Goal: Task Accomplishment & Management: Manage account settings

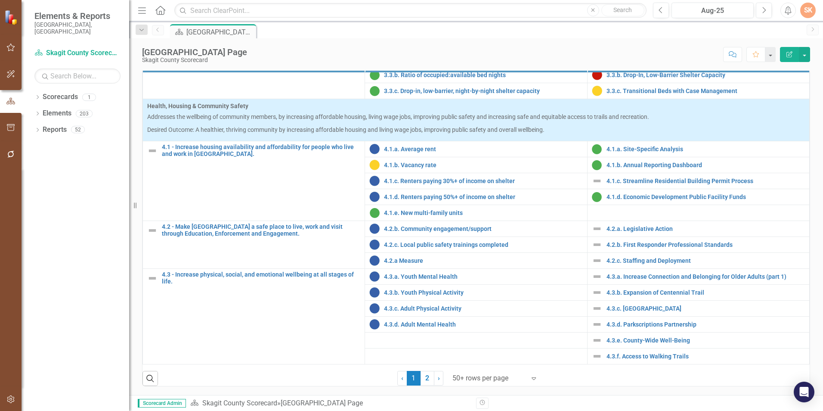
scroll to position [344, 0]
click at [616, 279] on link "4.3.a. Increase Connection and Belonging for Older Adults (part 1)" at bounding box center [706, 276] width 198 height 6
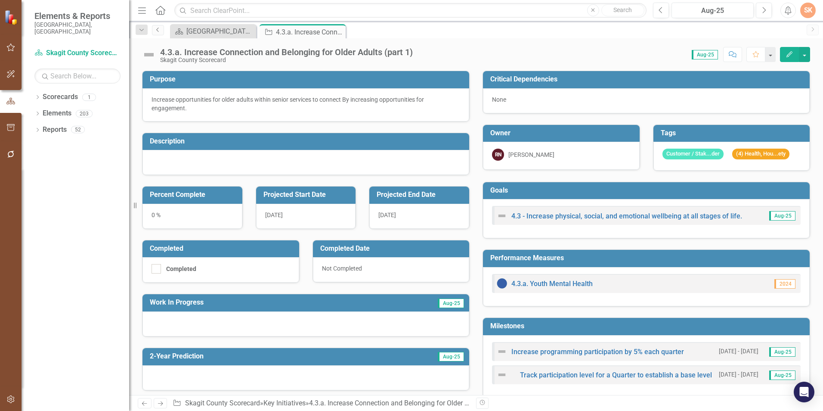
click at [153, 33] on link "Previous" at bounding box center [158, 30] width 12 height 10
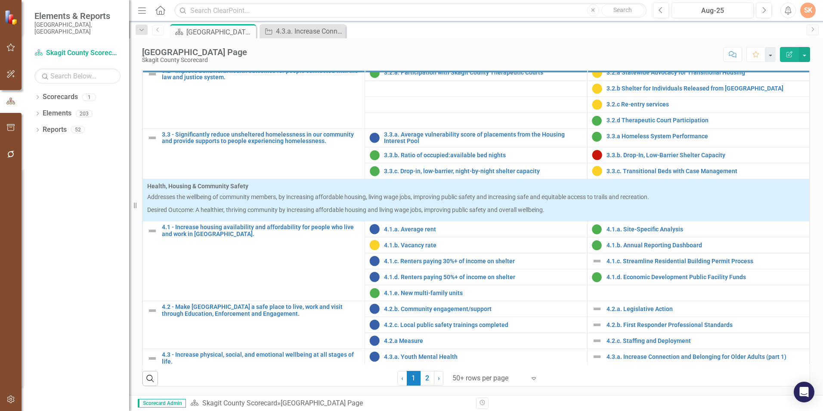
scroll to position [726, 0]
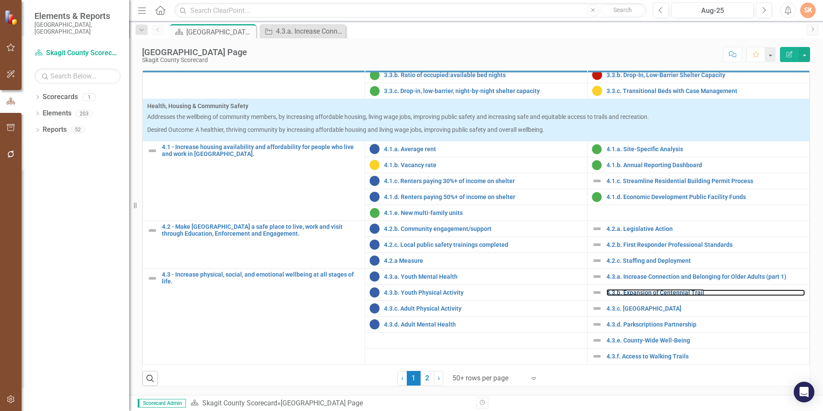
click at [616, 294] on link "4.3.b. Expansion of Centennial Trail" at bounding box center [706, 292] width 198 height 6
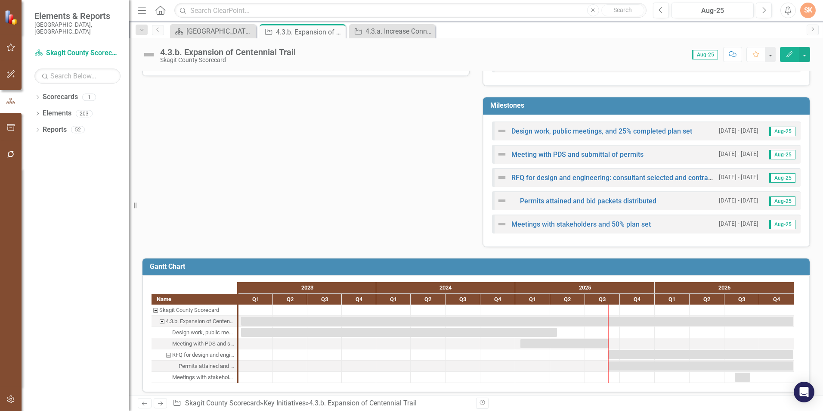
scroll to position [346, 0]
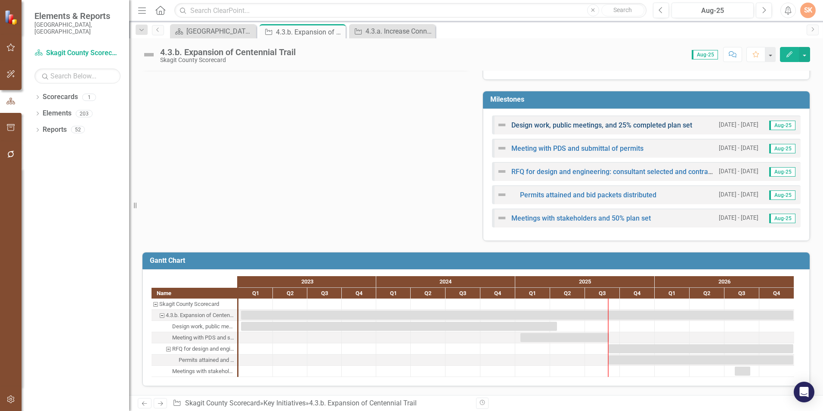
click at [560, 127] on link "Design work, public meetings, and 25% completed plan set" at bounding box center [602, 125] width 181 height 8
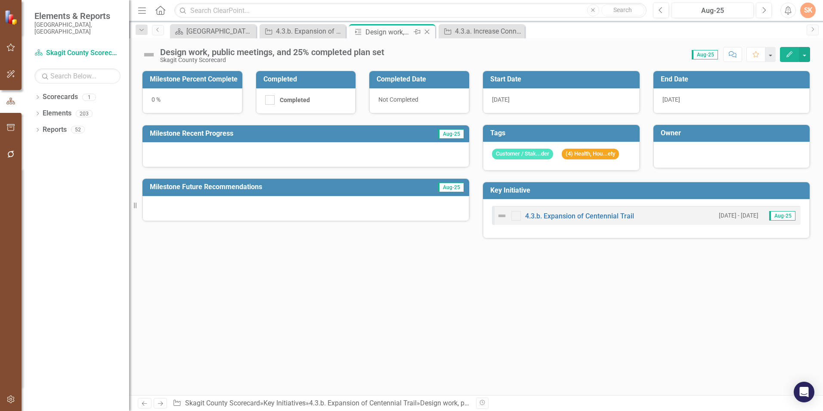
click at [428, 31] on icon "Close" at bounding box center [427, 31] width 9 height 7
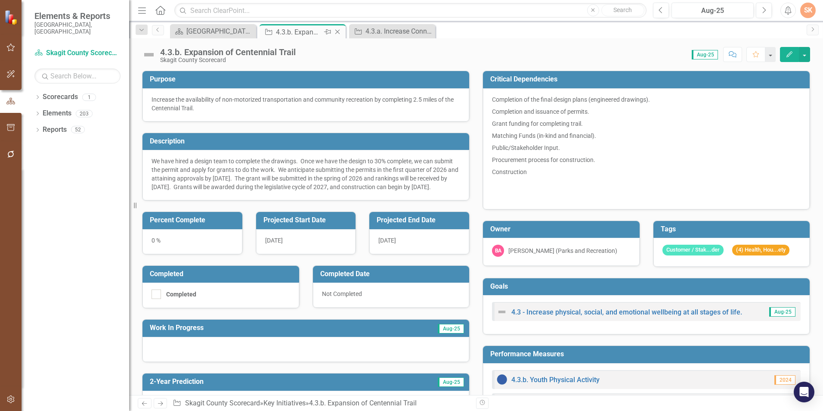
click at [307, 29] on div "4.3.b. Expansion of Centennial Trail" at bounding box center [299, 32] width 46 height 11
click at [67, 109] on link "Elements" at bounding box center [57, 114] width 29 height 10
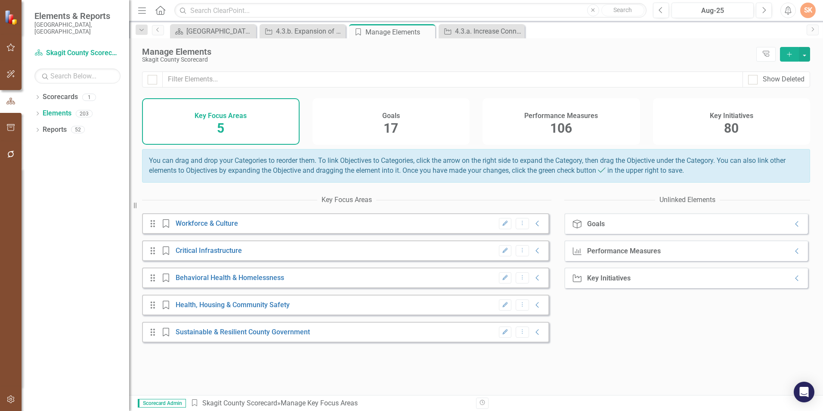
drag, startPoint x: 253, startPoint y: 315, endPoint x: 251, endPoint y: 307, distance: 8.8
click at [253, 309] on div "Key Focus Area Health, Housing & Community Safety" at bounding box center [227, 305] width 132 height 9
click at [253, 307] on div "Drag Key Focus Area Health, Housing & Community Safety Edit Dropdown Menu Colla…" at bounding box center [345, 305] width 407 height 21
click at [257, 309] on link "Health, Housing & Community Safety" at bounding box center [233, 305] width 114 height 8
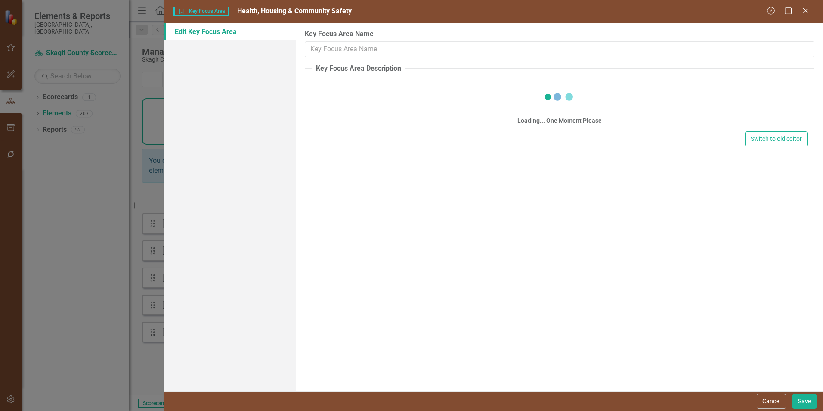
type input "Health, Housing & Community Safety"
type textarea "<p>Addresses the wellbeing of community members, by increasing affordable housi…"
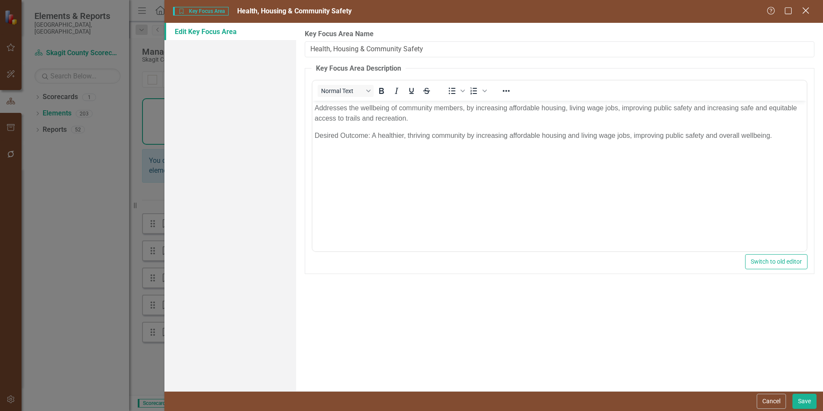
click at [806, 12] on icon "Close" at bounding box center [805, 10] width 11 height 8
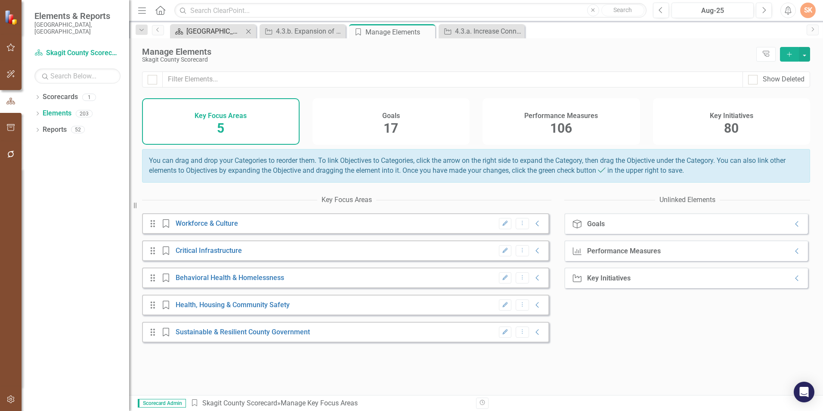
click at [210, 28] on div "[GEOGRAPHIC_DATA] Page" at bounding box center [214, 31] width 57 height 11
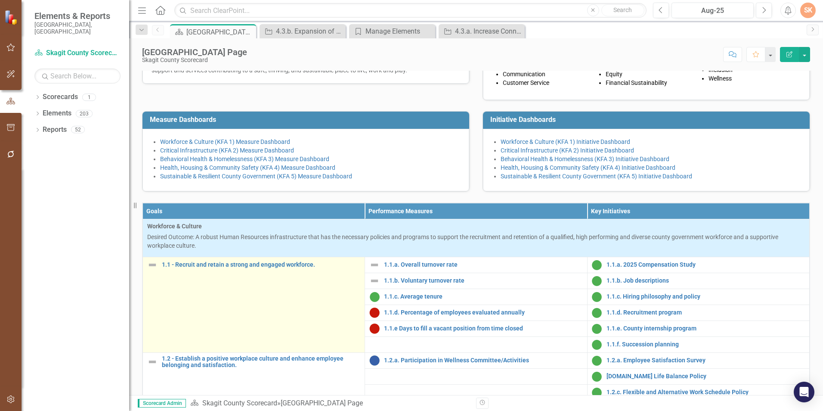
scroll to position [215, 0]
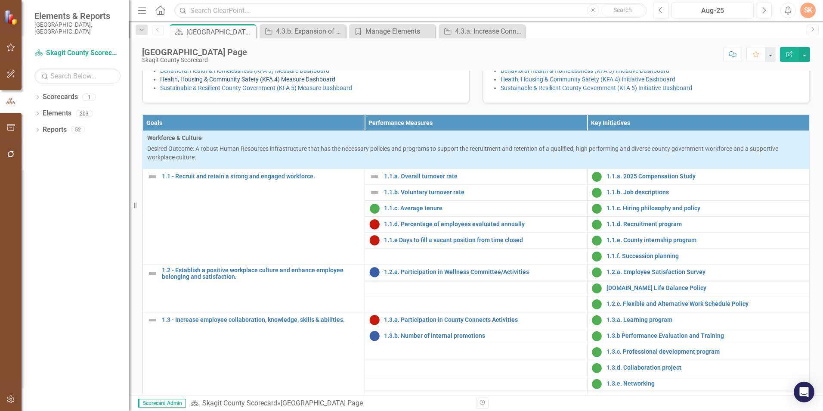
click at [295, 83] on link "Health, Housing & Community Safety (KFA 4) Measure Dashboard" at bounding box center [247, 79] width 175 height 7
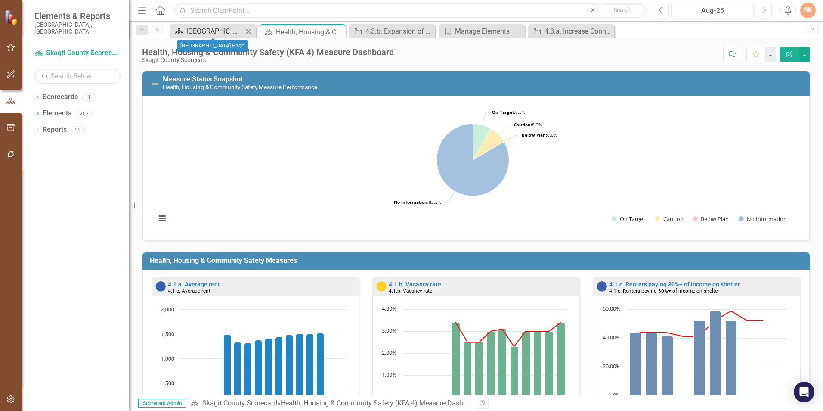
click at [211, 34] on div "[GEOGRAPHIC_DATA] Page" at bounding box center [214, 31] width 57 height 11
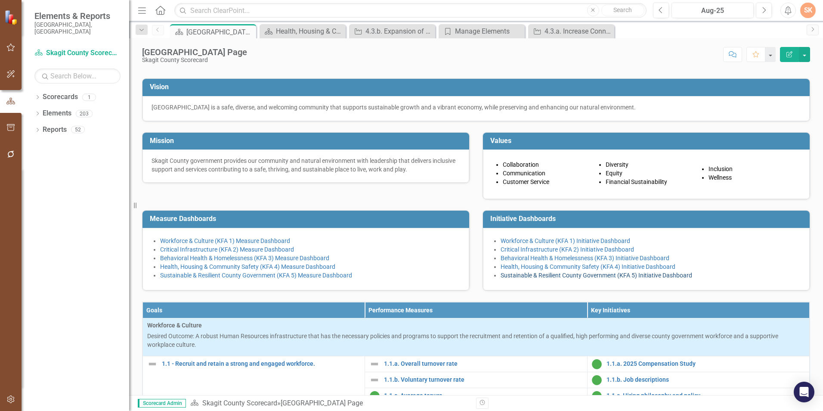
scroll to position [43, 0]
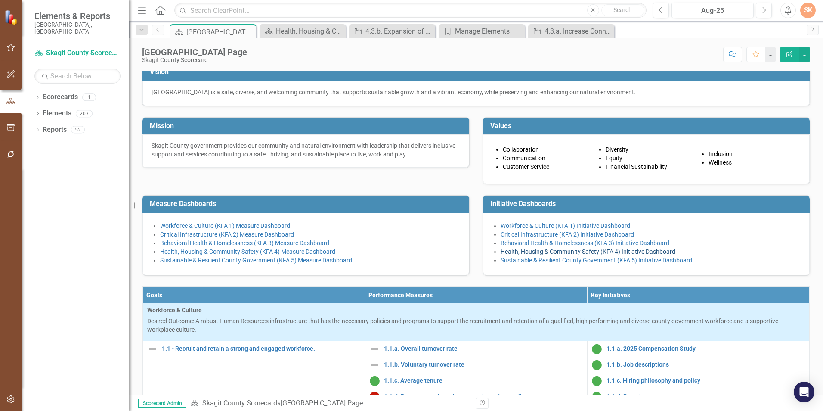
click at [546, 255] on link "Health, Housing & Community Safety (KFA 4) Initiative Dashboard" at bounding box center [588, 251] width 175 height 7
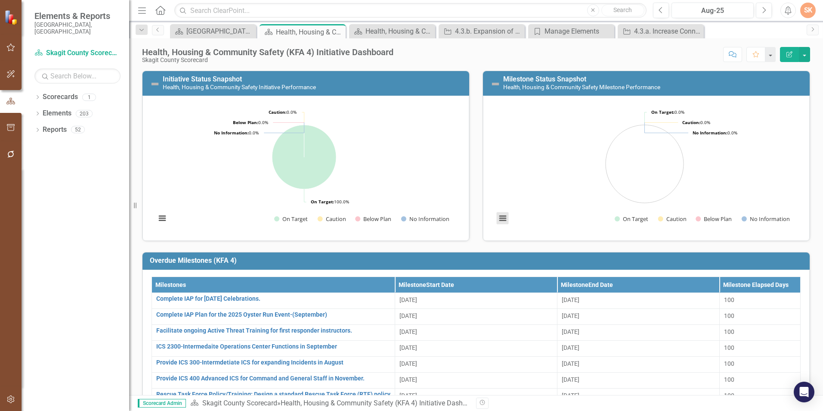
click at [497, 217] on button "View chart menu, Chart" at bounding box center [503, 218] width 12 height 12
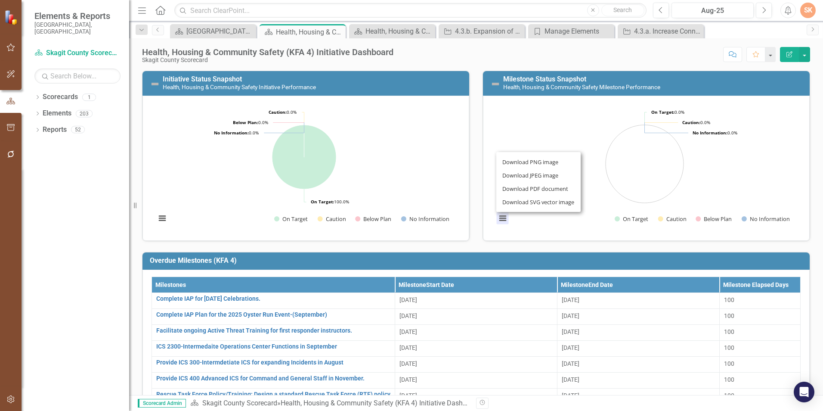
click at [551, 227] on rect "Interactive chart" at bounding box center [644, 166] width 305 height 129
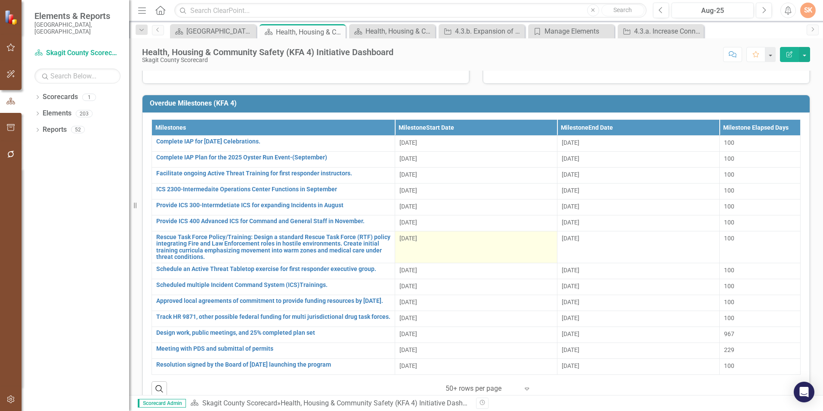
scroll to position [172, 0]
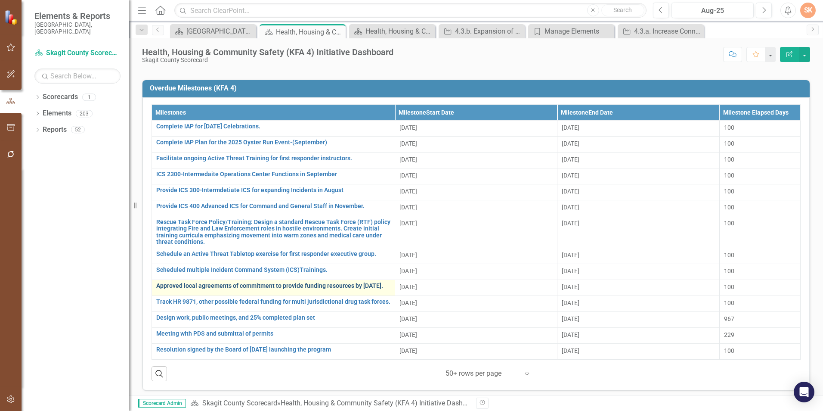
click at [321, 289] on link "Approved local agreements of commitment to provide funding resources by [DATE]." at bounding box center [273, 285] width 234 height 6
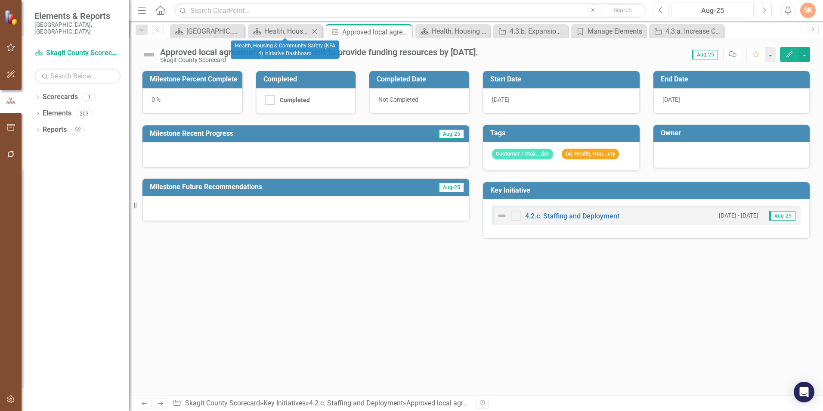
click at [274, 37] on div "Scorecard Health, Housing & Community Safety (KFA 4) Initiative Dashboard Close" at bounding box center [285, 31] width 74 height 14
click at [271, 31] on div "Health, Housing & Community Safety (KFA 4) Initiative Dashboard" at bounding box center [286, 31] width 45 height 11
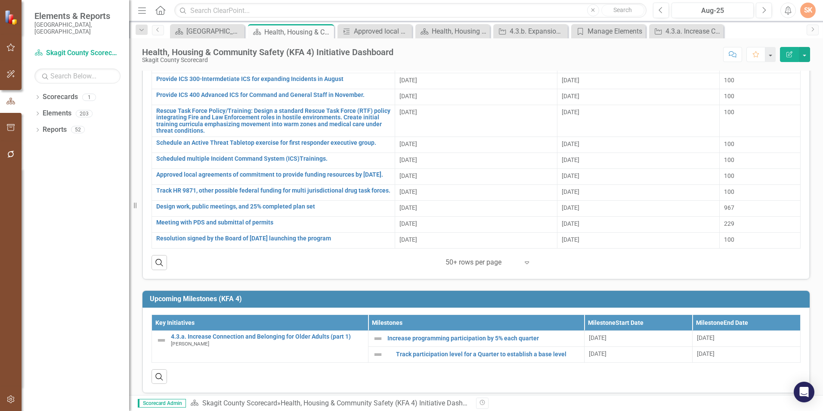
scroll to position [279, 0]
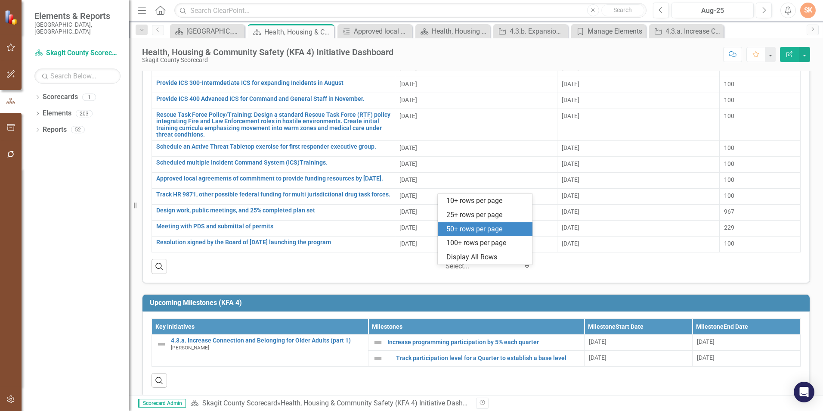
click at [525, 268] on icon at bounding box center [527, 266] width 4 height 3
click at [509, 248] on div "100+ rows per page" at bounding box center [487, 243] width 81 height 10
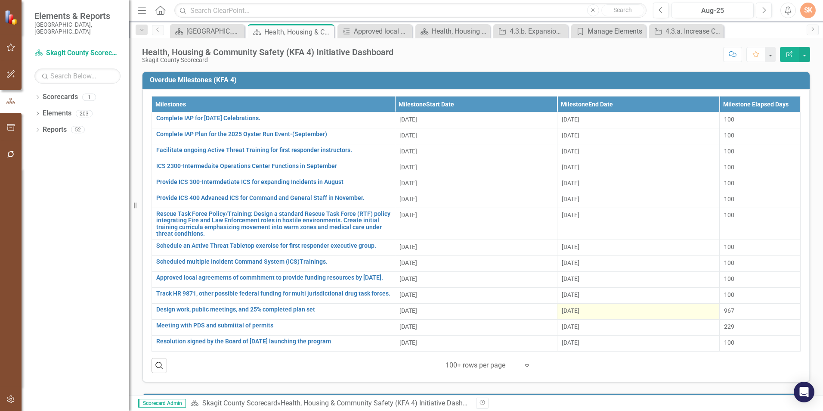
scroll to position [193, 0]
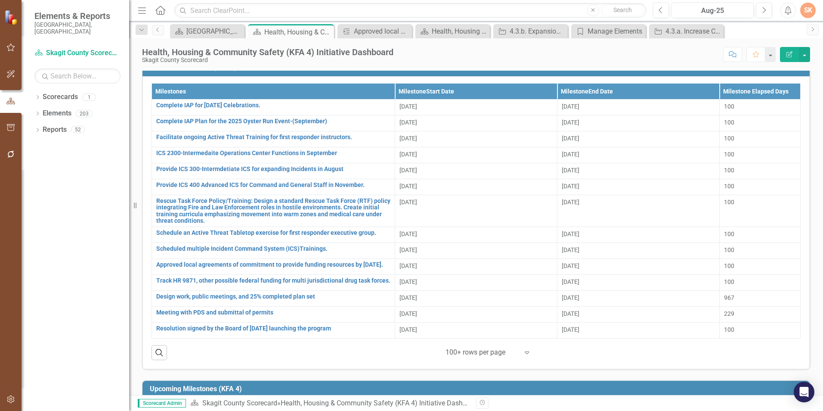
click at [217, 356] on div "Search ‹ Previous 1 (current) › Next 100+ rows per page Expand" at bounding box center [476, 348] width 649 height 21
click at [207, 32] on div "[GEOGRAPHIC_DATA] Page" at bounding box center [208, 31] width 45 height 11
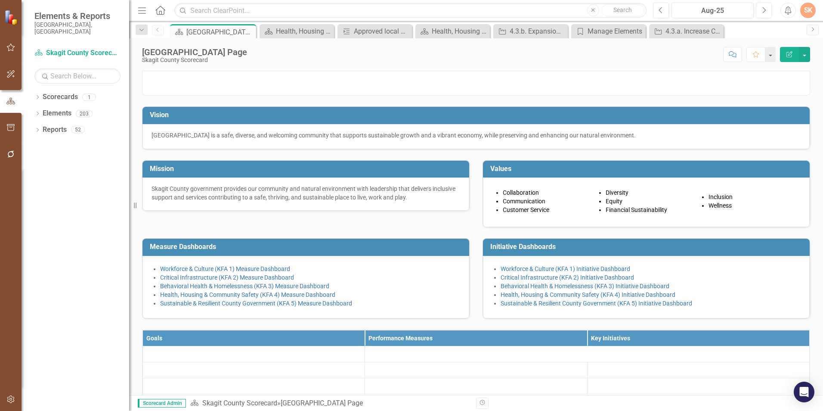
scroll to position [86, 0]
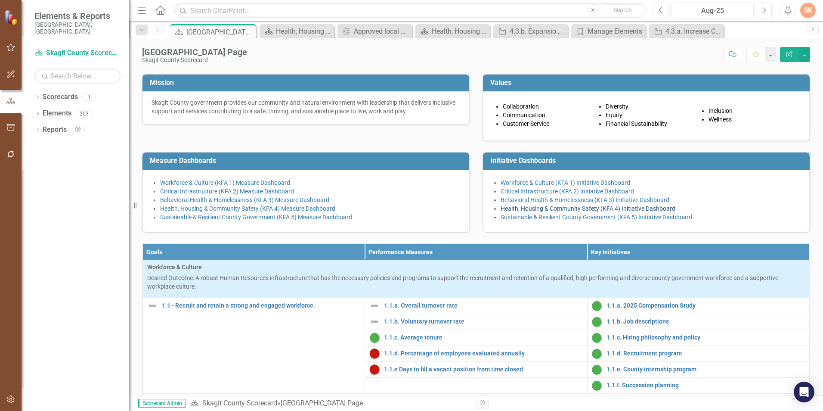
click at [534, 212] on link "Health, Housing & Community Safety (KFA 4) Initiative Dashboard" at bounding box center [588, 208] width 175 height 7
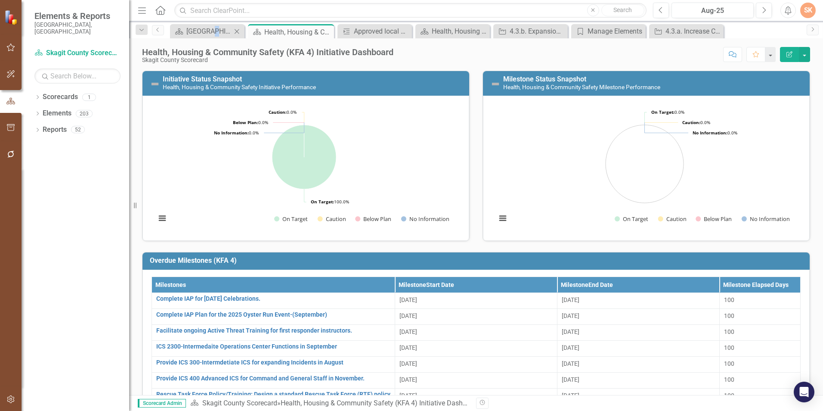
click at [210, 37] on div "Scorecard [GEOGRAPHIC_DATA] Page Close" at bounding box center [207, 31] width 74 height 14
drag, startPoint x: 210, startPoint y: 37, endPoint x: 195, endPoint y: 27, distance: 17.7
click at [195, 27] on div "[GEOGRAPHIC_DATA] Page" at bounding box center [208, 31] width 45 height 11
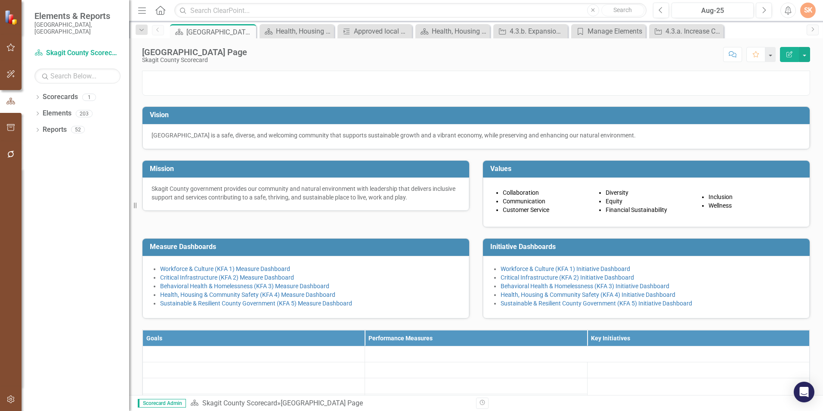
click at [195, 28] on div "[GEOGRAPHIC_DATA] Page" at bounding box center [220, 32] width 68 height 11
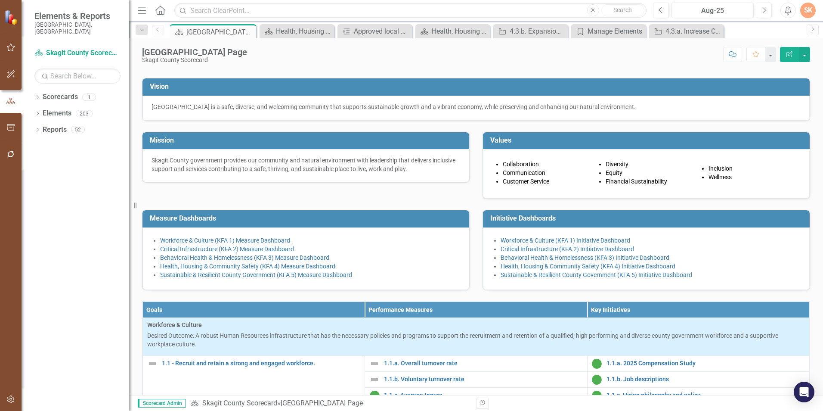
scroll to position [43, 0]
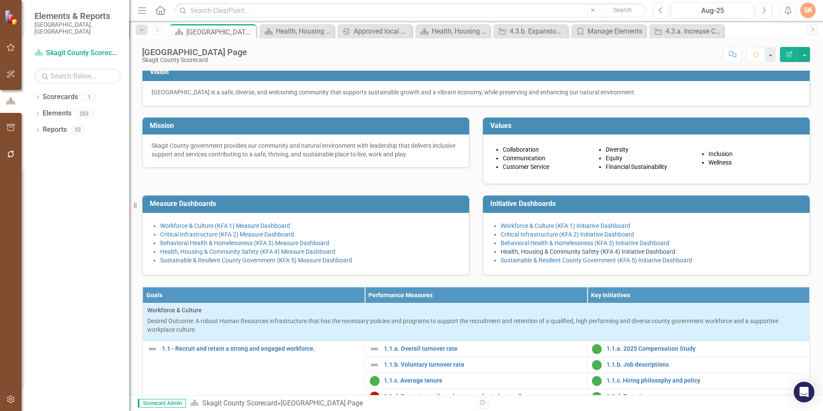
click at [554, 255] on link "Health, Housing & Community Safety (KFA 4) Initiative Dashboard" at bounding box center [588, 251] width 175 height 7
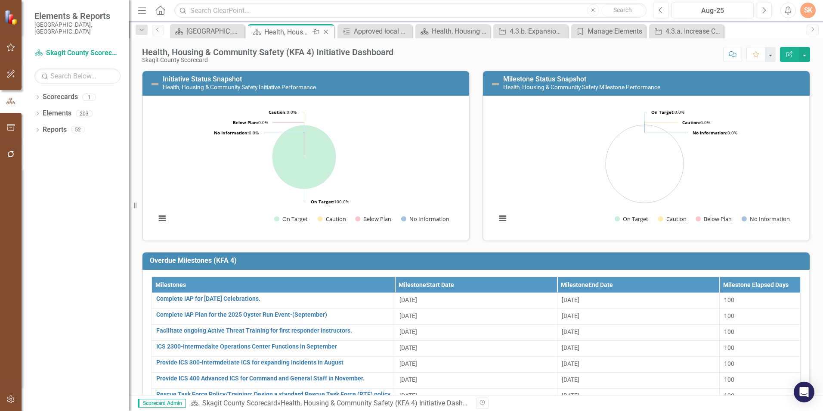
click at [327, 31] on icon "Close" at bounding box center [326, 31] width 9 height 7
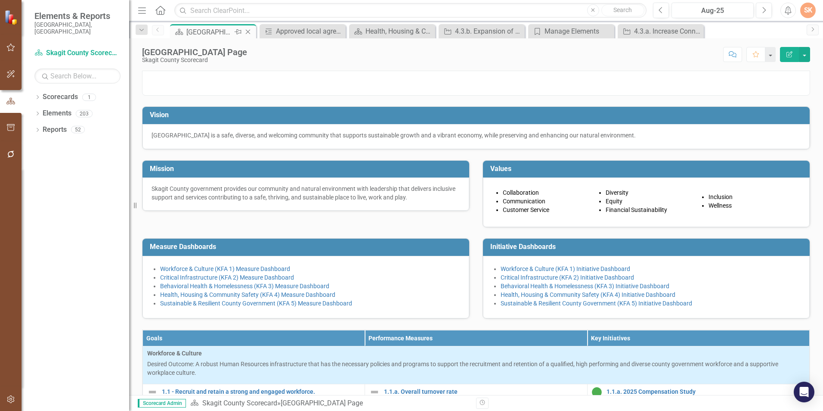
click at [195, 29] on div "[GEOGRAPHIC_DATA] Page" at bounding box center [209, 32] width 46 height 11
click at [386, 30] on div "Health, Housing & Community Safety (KFA 4) Measure Dashboard" at bounding box center [394, 31] width 57 height 11
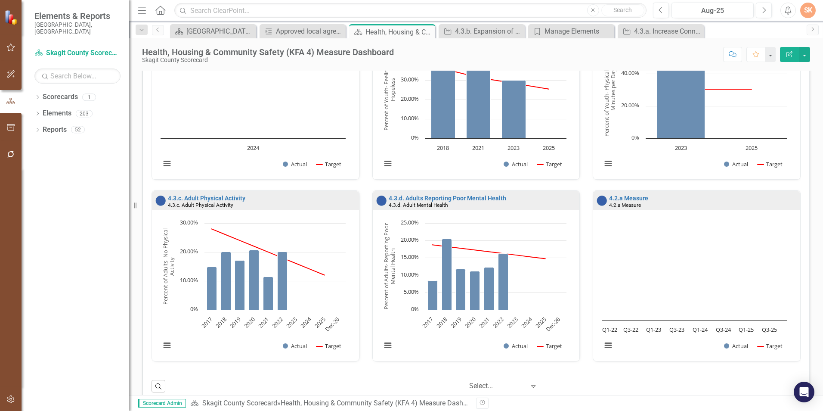
scroll to position [648, 0]
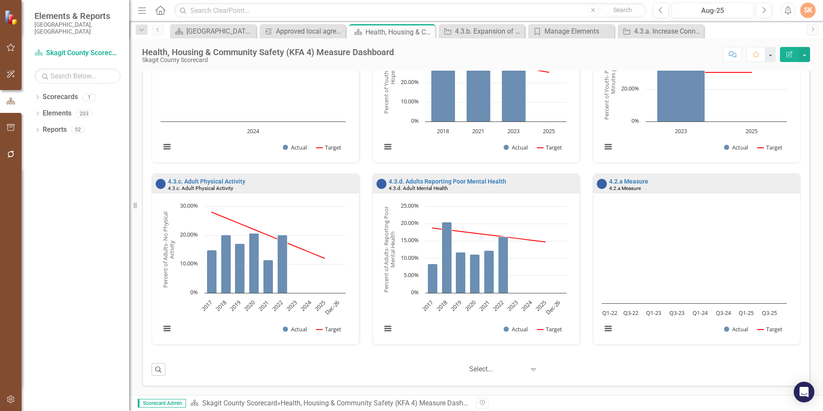
click at [532, 369] on icon at bounding box center [534, 369] width 4 height 3
click at [585, 363] on div "‹ Previous 1 (current) › Next 5 results available. Use Up and Down to choose op…" at bounding box center [485, 369] width 631 height 15
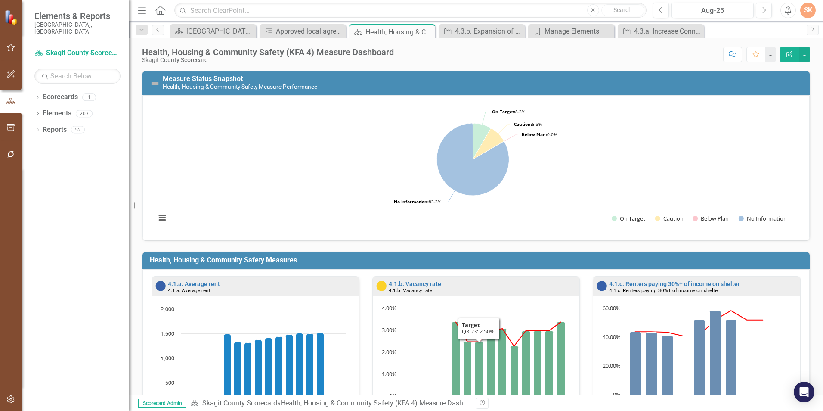
scroll to position [0, 0]
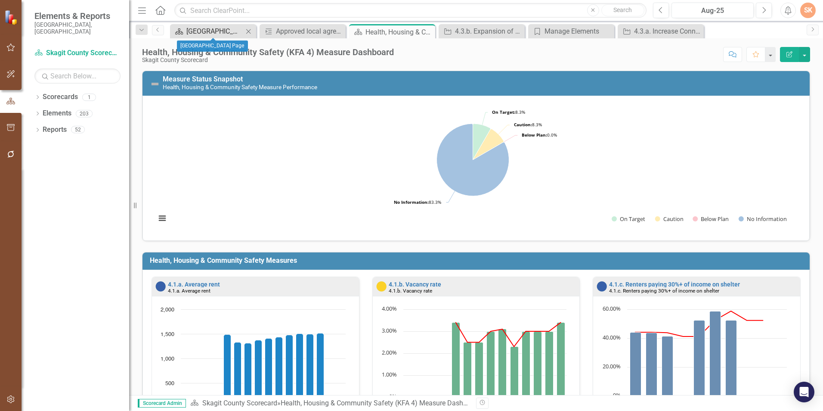
click at [228, 28] on div "[GEOGRAPHIC_DATA] Page" at bounding box center [214, 31] width 57 height 11
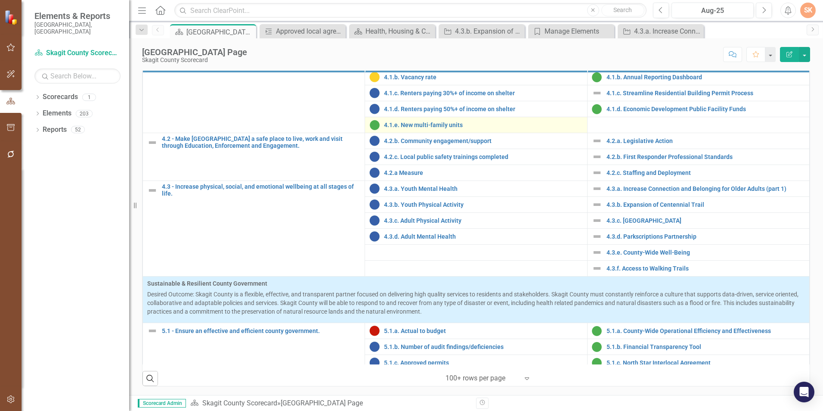
scroll to position [818, 0]
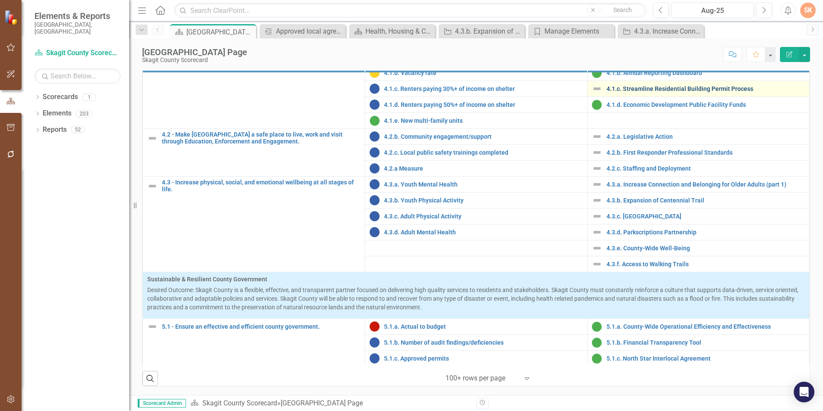
click at [645, 87] on link "4.1.c. Streamline Residential Building Permit Process" at bounding box center [706, 89] width 198 height 6
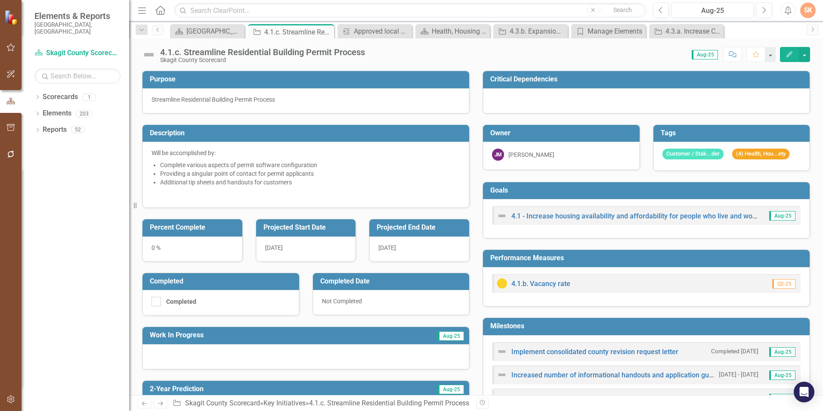
click at [196, 54] on div "4.1.c. Streamline Residential Building Permit Process" at bounding box center [262, 51] width 205 height 9
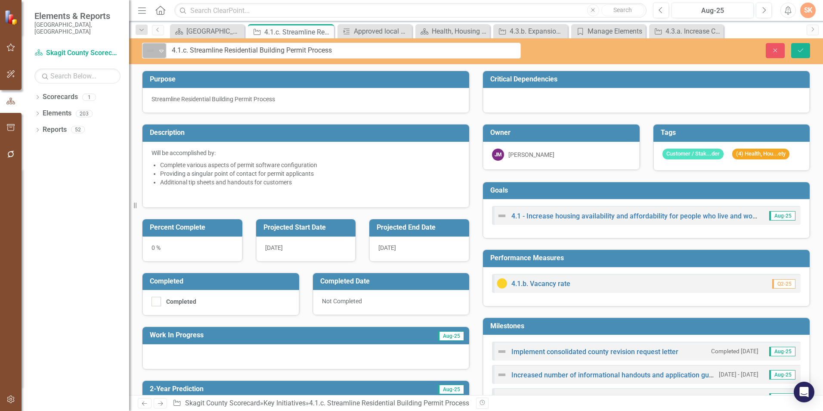
click at [161, 52] on icon at bounding box center [161, 51] width 4 height 3
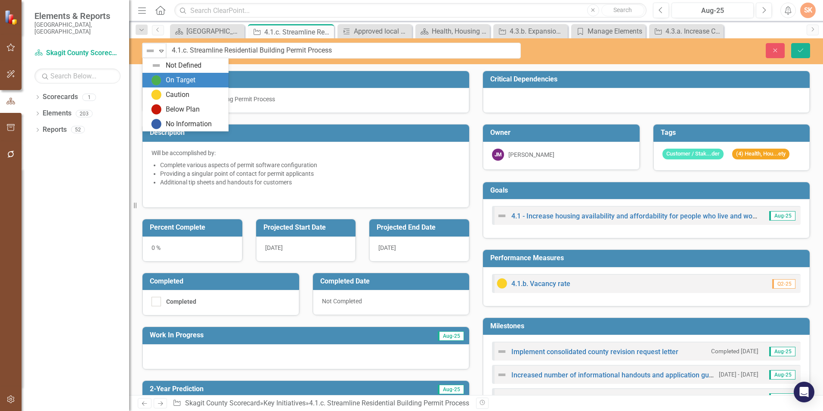
click at [174, 84] on div "On Target" at bounding box center [181, 80] width 30 height 10
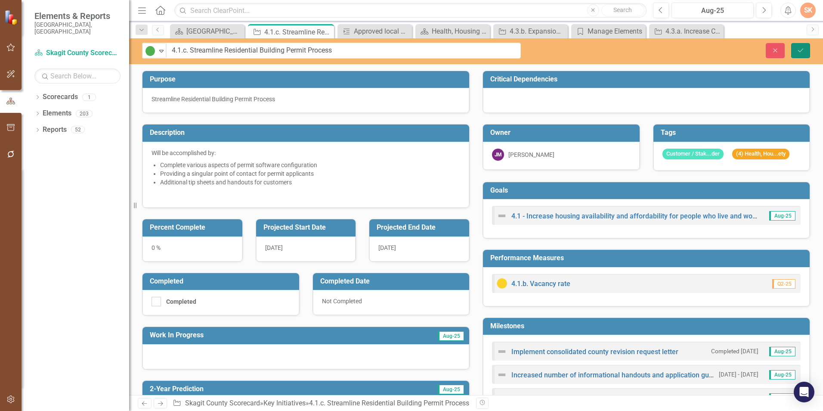
click at [804, 51] on icon "Save" at bounding box center [801, 50] width 8 height 6
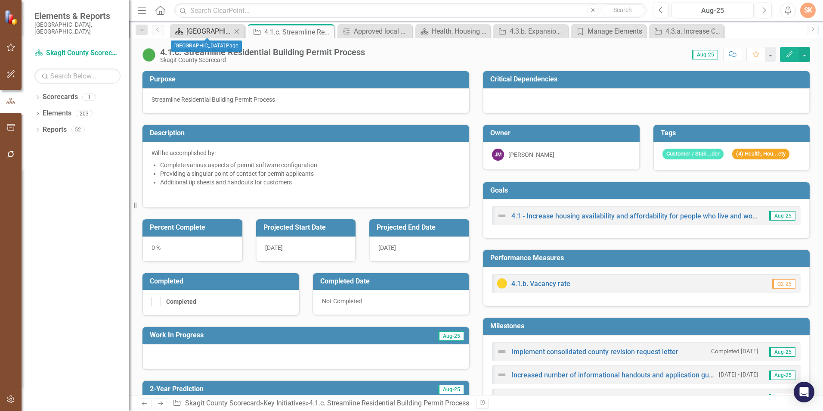
click at [207, 31] on div "[GEOGRAPHIC_DATA] Page" at bounding box center [208, 31] width 45 height 11
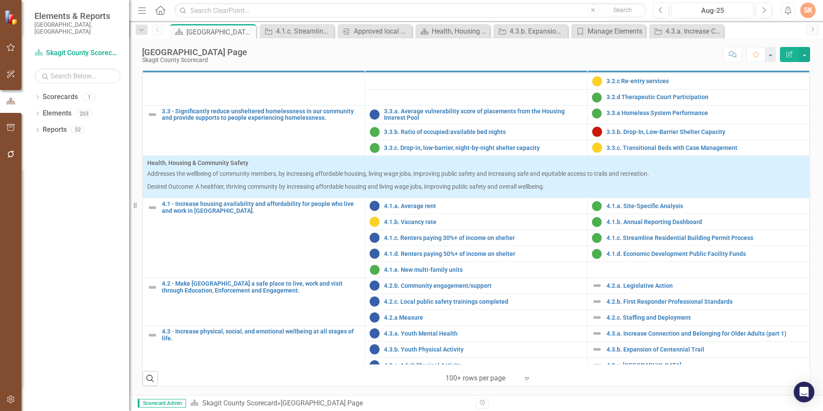
scroll to position [689, 0]
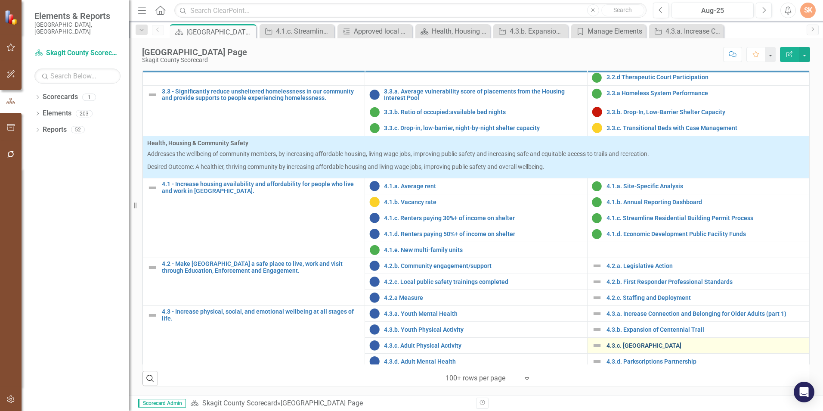
click at [685, 344] on link "4.3.c. [GEOGRAPHIC_DATA]" at bounding box center [706, 345] width 198 height 6
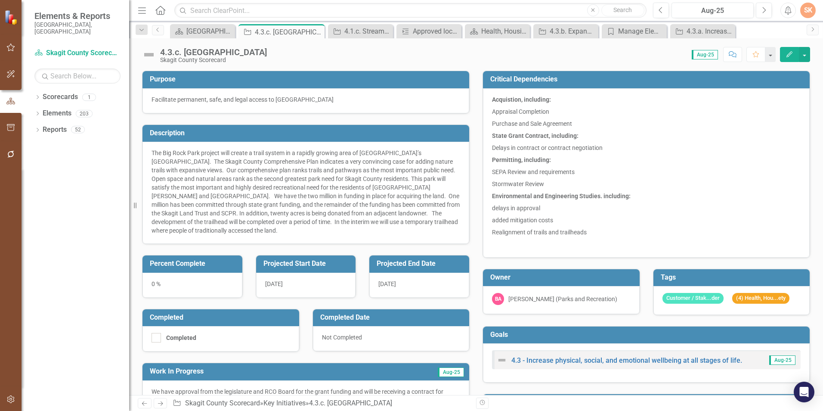
click at [209, 57] on div "Skagit County Scorecard" at bounding box center [213, 60] width 107 height 6
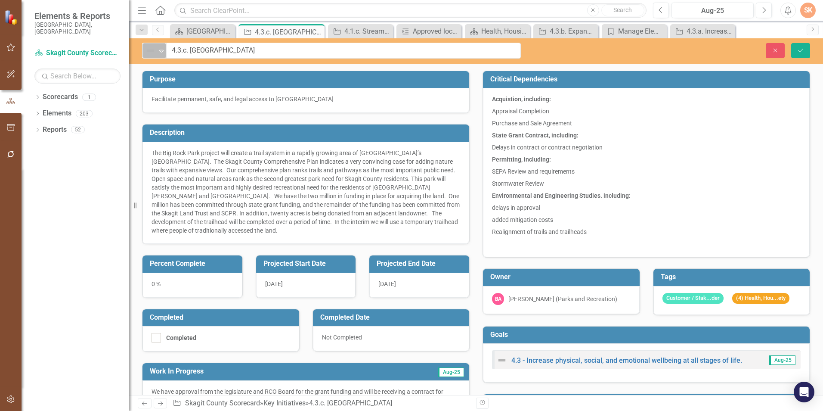
click at [160, 53] on icon "Expand" at bounding box center [161, 50] width 9 height 7
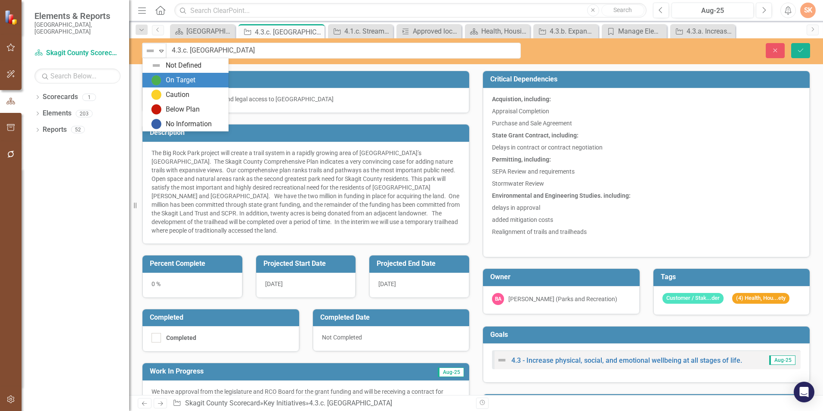
click at [167, 76] on div "On Target" at bounding box center [181, 80] width 30 height 10
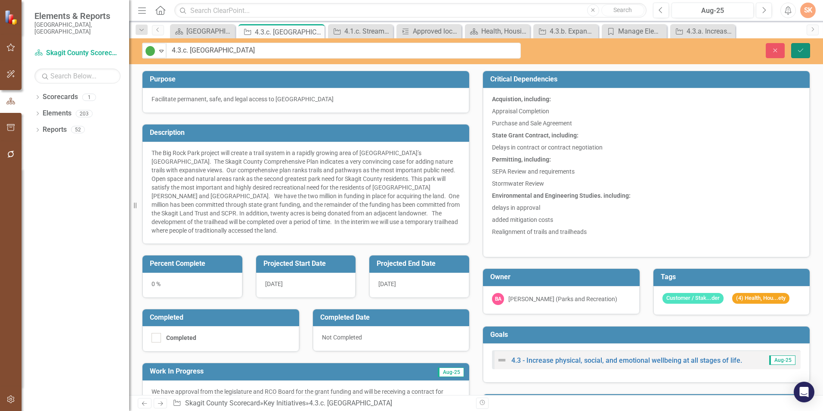
click at [805, 49] on button "Save" at bounding box center [800, 50] width 19 height 15
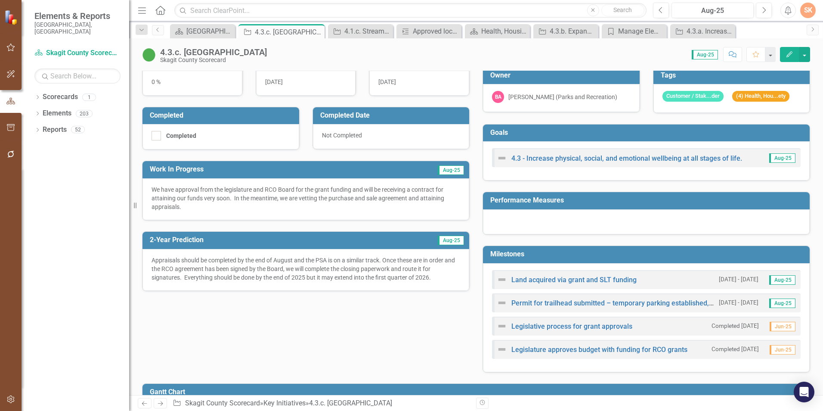
scroll to position [215, 0]
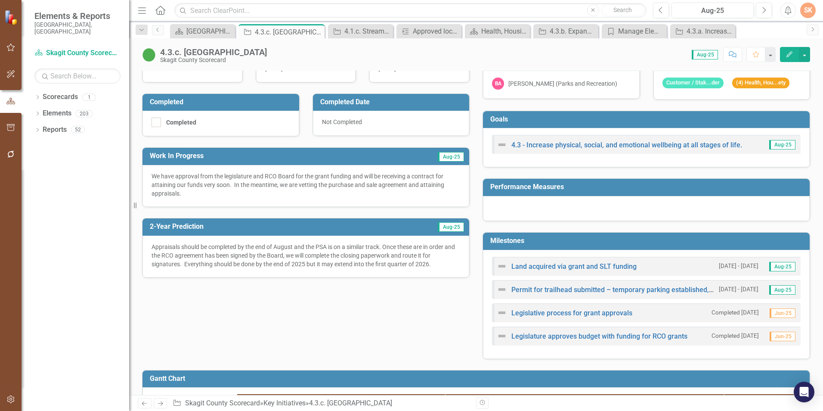
click at [609, 186] on h3 "Performance Measures" at bounding box center [647, 187] width 315 height 8
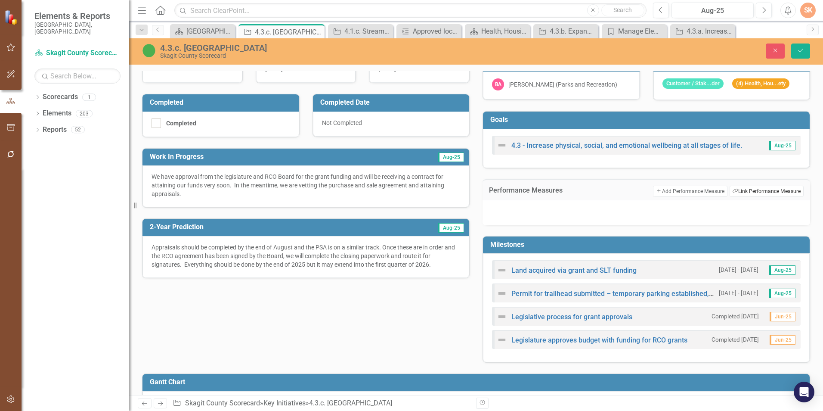
click at [744, 192] on button "Link Tag Link Performance Measure" at bounding box center [767, 191] width 74 height 11
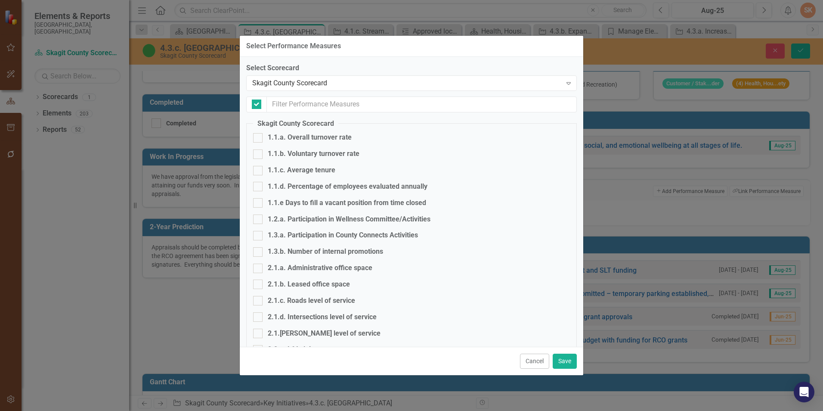
checkbox input "false"
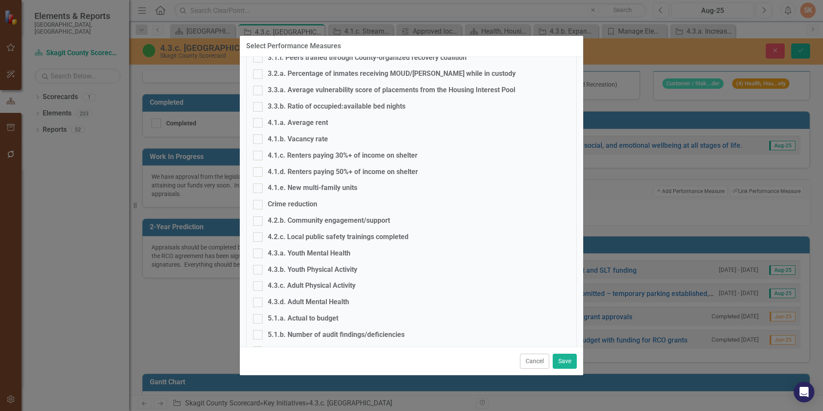
scroll to position [474, 0]
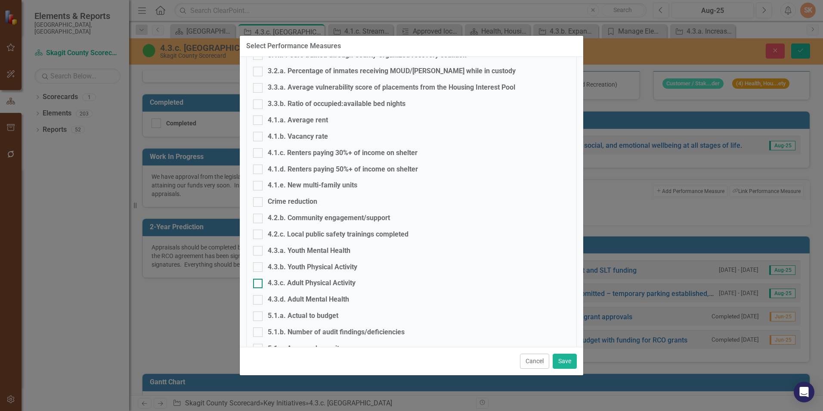
click at [257, 285] on div at bounding box center [257, 283] width 9 height 9
click at [257, 284] on input "4.3.c. Adult Physical Activity" at bounding box center [256, 282] width 6 height 6
checkbox input "true"
click at [258, 268] on div at bounding box center [257, 266] width 9 height 9
click at [258, 268] on input "4.3.b. Youth Physical Activity" at bounding box center [256, 265] width 6 height 6
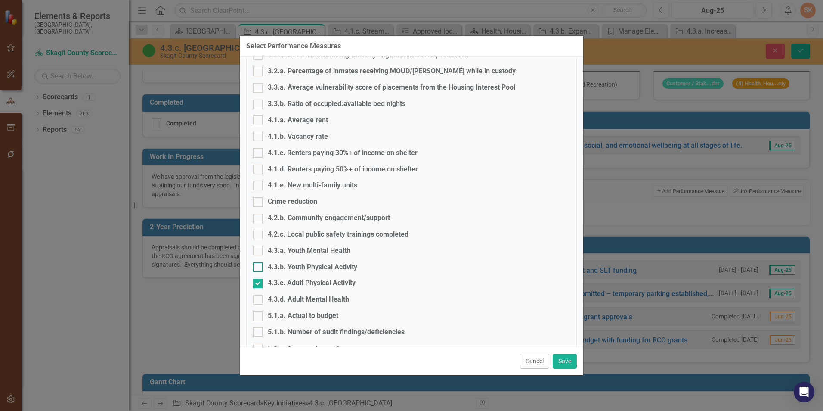
checkbox input "true"
click at [563, 362] on button "Save" at bounding box center [565, 361] width 24 height 15
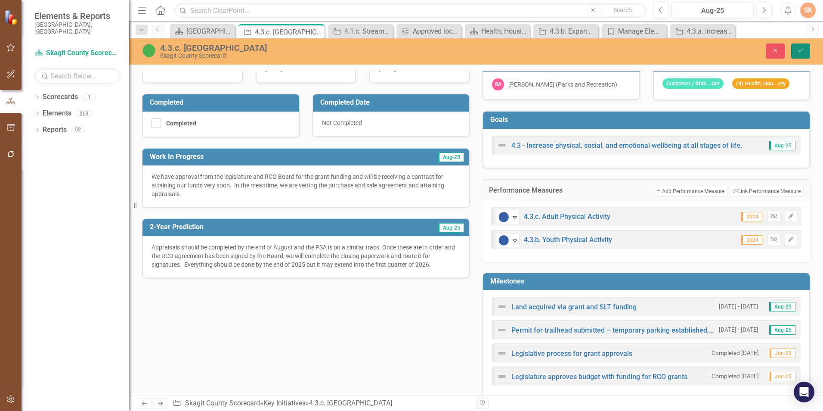
click at [799, 45] on button "Save" at bounding box center [800, 50] width 19 height 15
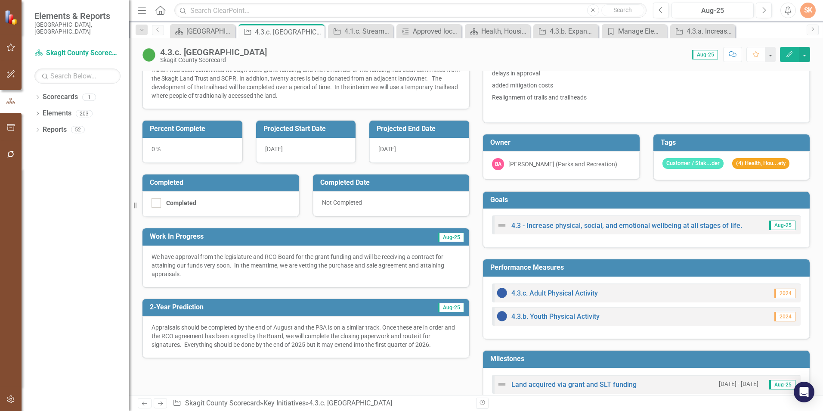
scroll to position [129, 0]
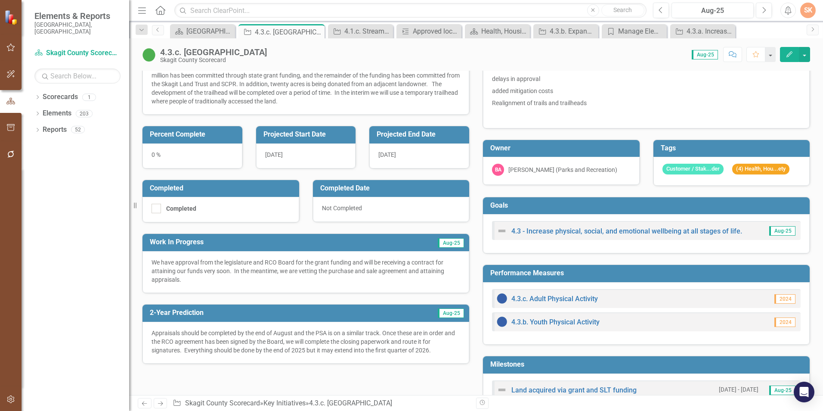
click at [271, 48] on div "Score: 0.00 Aug-25 Completed Comment Favorite Edit" at bounding box center [540, 54] width 539 height 15
click at [316, 32] on icon "Close" at bounding box center [316, 31] width 9 height 7
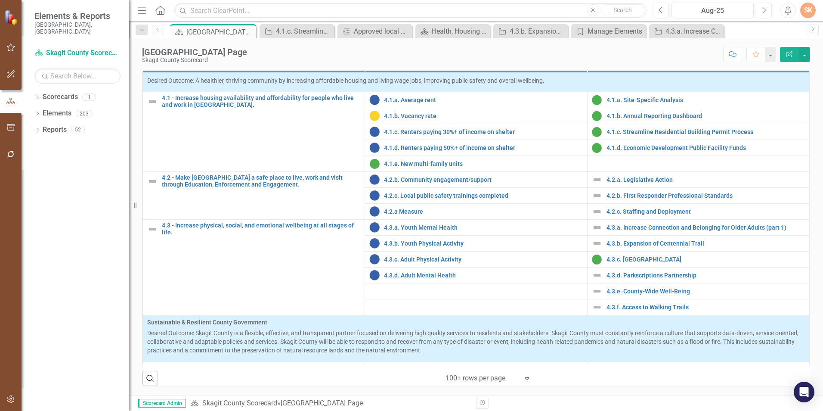
scroll to position [818, 0]
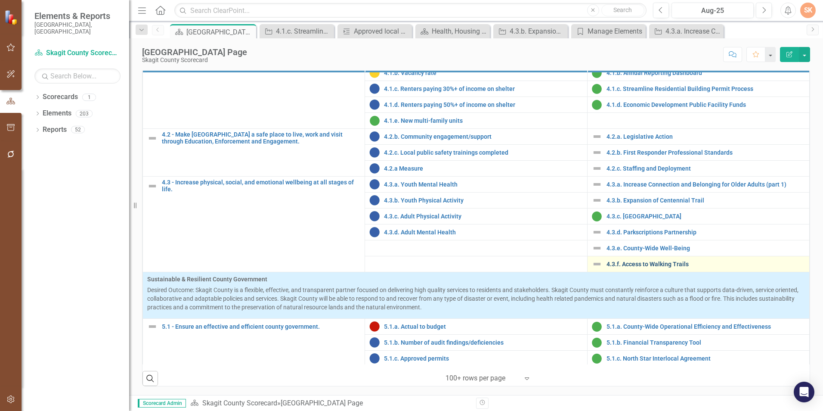
click at [644, 262] on link "4.3.f. Access to Walking Trails" at bounding box center [706, 264] width 198 height 6
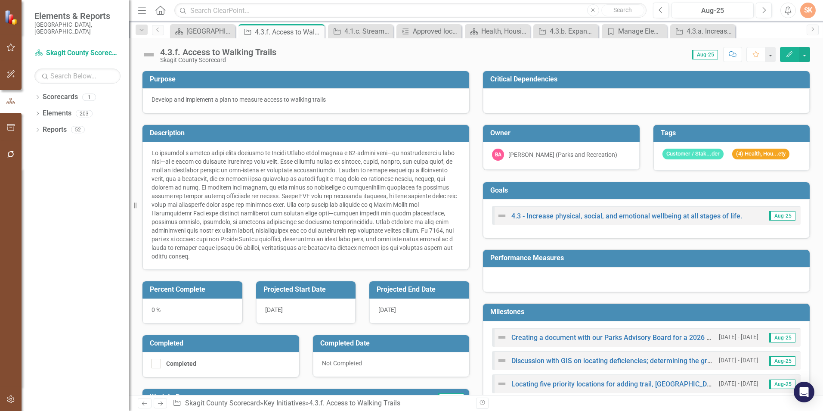
click at [209, 53] on div "4.3.f. Access to Walking Trails" at bounding box center [218, 51] width 116 height 9
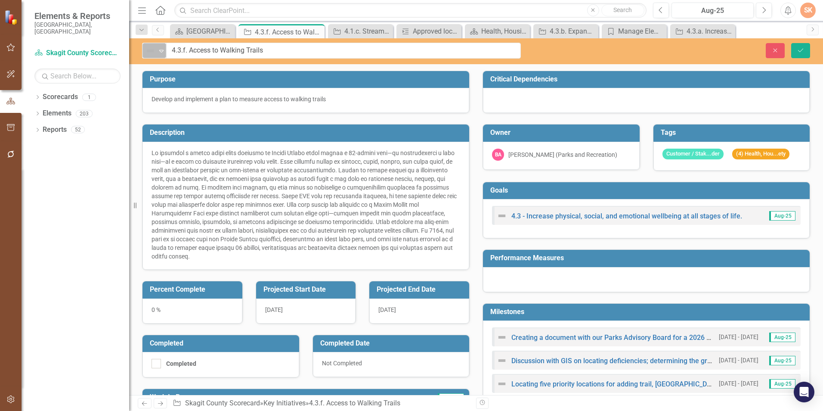
click at [161, 50] on icon "Expand" at bounding box center [161, 50] width 9 height 7
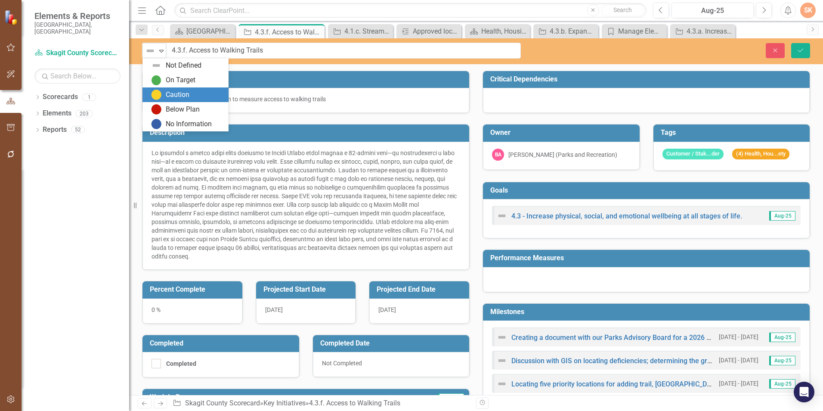
click at [183, 96] on div "Caution" at bounding box center [178, 95] width 24 height 10
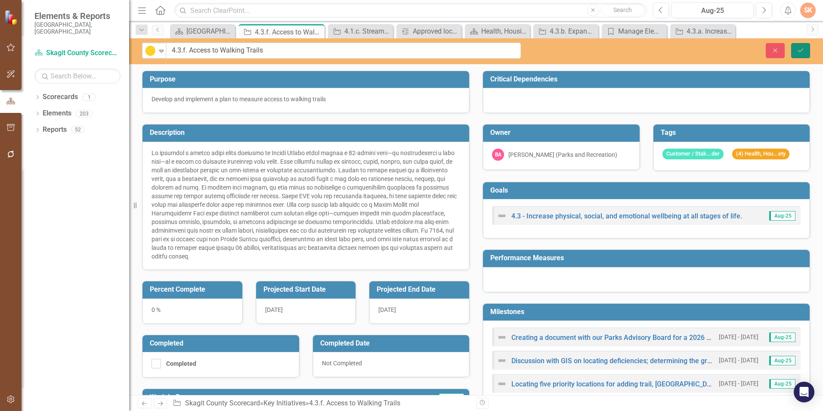
click at [797, 52] on icon "Save" at bounding box center [801, 50] width 8 height 6
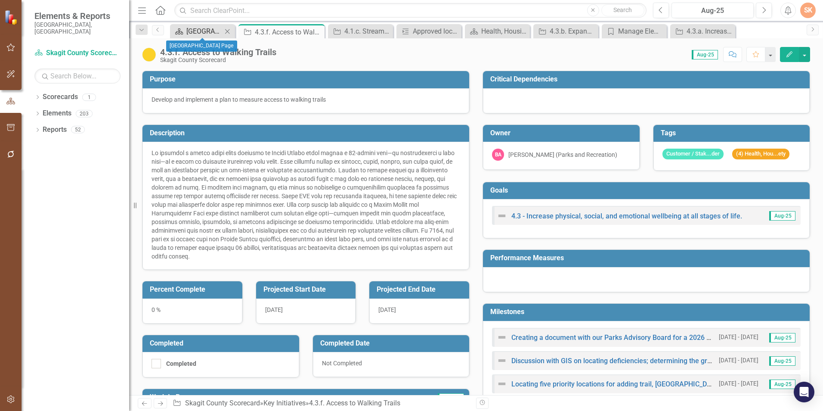
click at [208, 33] on div "[GEOGRAPHIC_DATA] Page" at bounding box center [204, 31] width 36 height 11
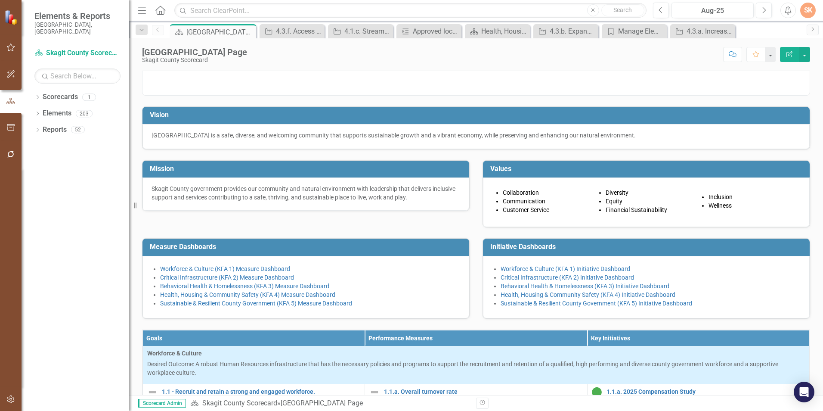
click at [680, 71] on p at bounding box center [476, 71] width 667 height 0
click at [348, 68] on div "Skagit County Landing Page Skagit County Scorecard Score: N/A Aug-25 Completed …" at bounding box center [476, 216] width 694 height 357
click at [344, 29] on div "4.1.c. Streamline Residential Building Permit Process" at bounding box center [362, 31] width 36 height 11
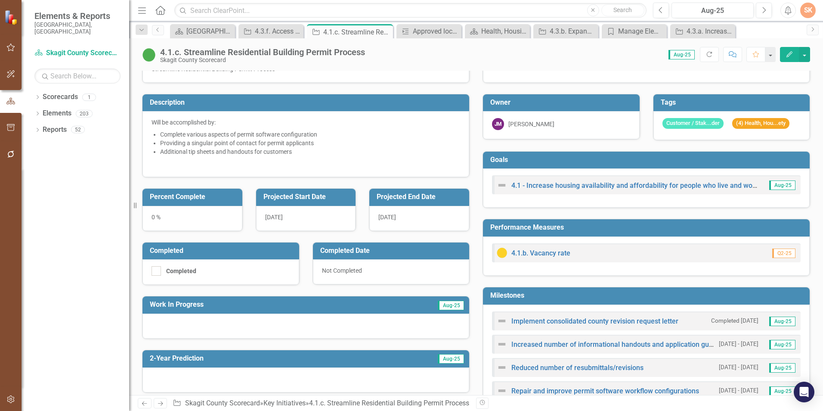
scroll to position [43, 0]
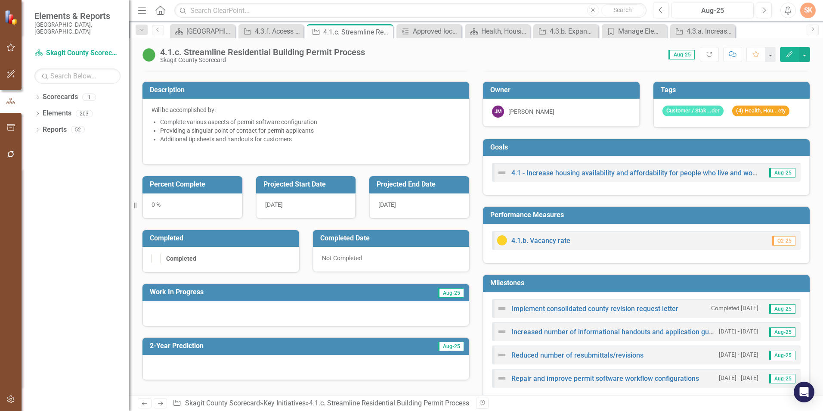
drag, startPoint x: 338, startPoint y: 27, endPoint x: 406, endPoint y: 39, distance: 69.0
click at [338, 27] on div "4.1.c. Streamline Residential Building Permit Process" at bounding box center [357, 32] width 68 height 11
drag, startPoint x: 385, startPoint y: 28, endPoint x: 323, endPoint y: 45, distance: 64.4
click at [0, 0] on div "Close" at bounding box center [0, 0] width 0 height 0
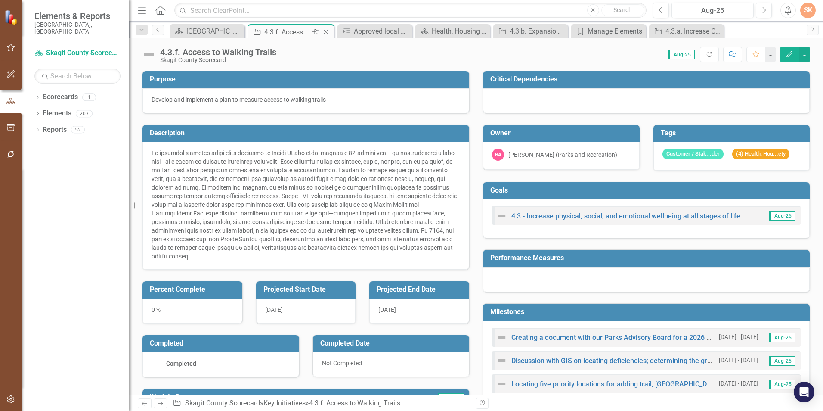
click at [269, 27] on div "4.3.f. Access to Walking Trails" at bounding box center [287, 32] width 46 height 11
click at [326, 31] on icon "Close" at bounding box center [326, 31] width 9 height 7
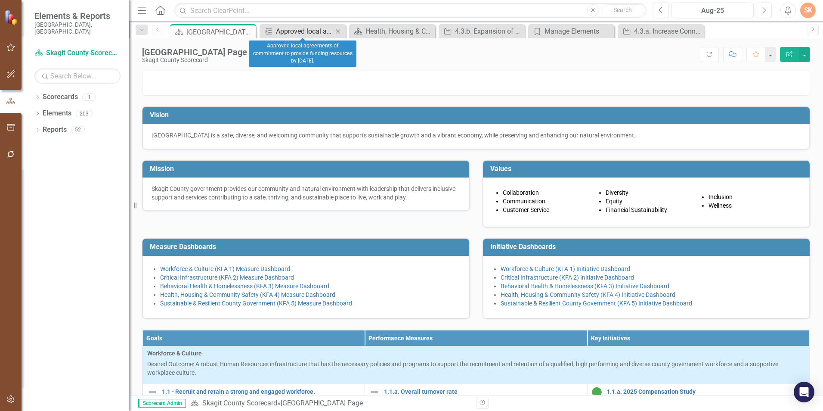
click at [303, 31] on div "Approved local agreements of commitment to provide funding resources by [DATE]." at bounding box center [304, 31] width 57 height 11
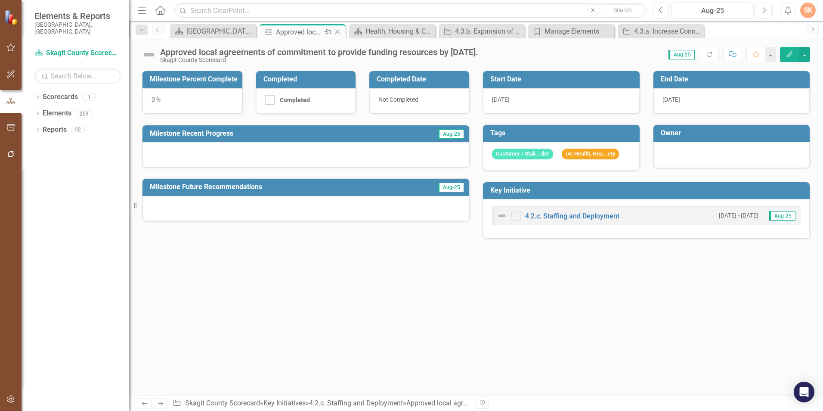
click at [338, 31] on icon "Close" at bounding box center [337, 31] width 9 height 7
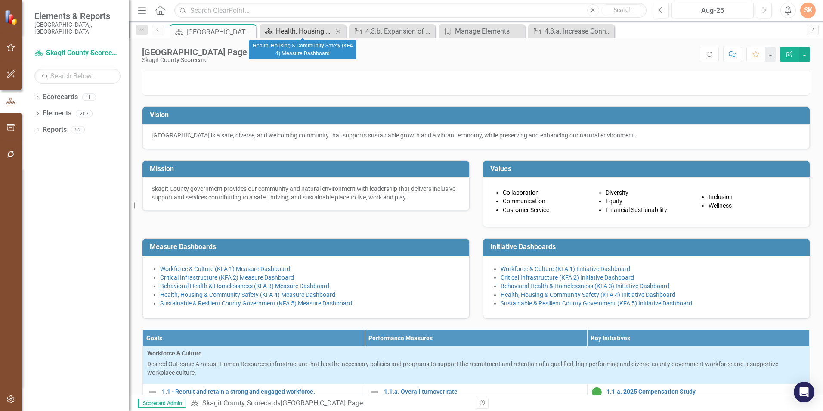
drag, startPoint x: 310, startPoint y: 36, endPoint x: 318, endPoint y: 34, distance: 7.5
click at [313, 37] on div "Scorecard Health, Housing & Community Safety (KFA 4) Measure Dashboard Close" at bounding box center [303, 31] width 86 height 14
click at [337, 28] on icon "Close" at bounding box center [338, 31] width 9 height 7
drag, startPoint x: 318, startPoint y: 34, endPoint x: 323, endPoint y: 33, distance: 4.8
click at [320, 34] on div "4.3.b. Expansion of Centennial Trail" at bounding box center [304, 31] width 57 height 11
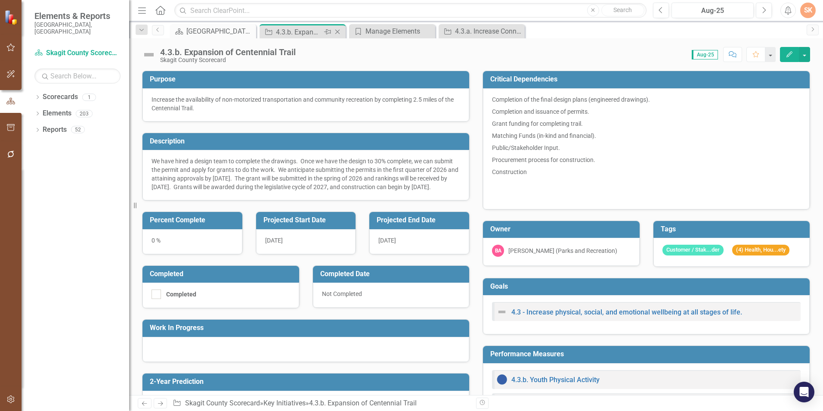
click at [337, 28] on div "Close" at bounding box center [338, 32] width 11 height 11
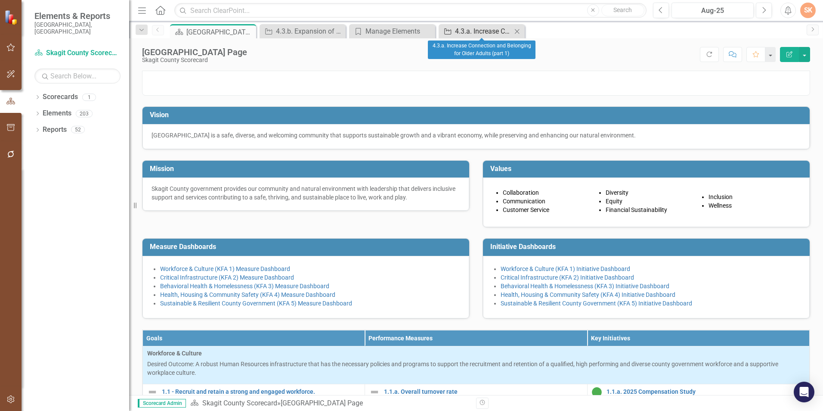
click at [474, 29] on div "4.3.a. Increase Connection and Belonging for Older Adults (part 1)" at bounding box center [483, 31] width 57 height 11
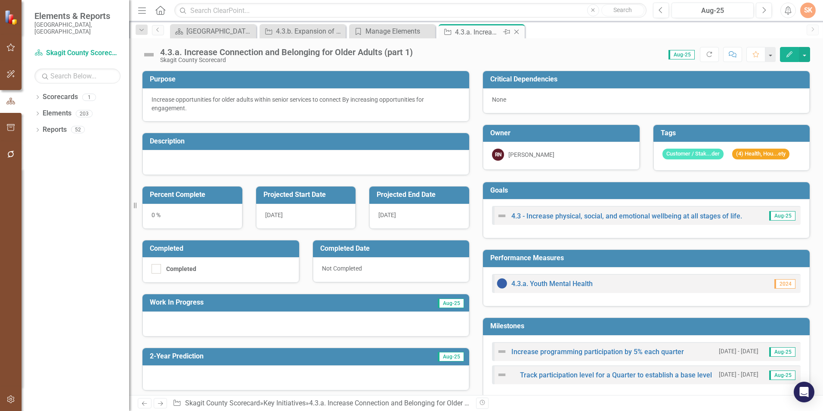
click at [518, 29] on icon "Close" at bounding box center [516, 31] width 9 height 7
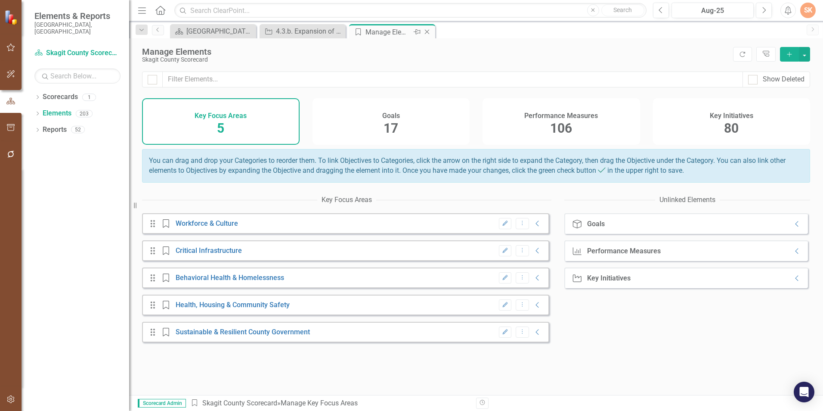
click at [407, 32] on div "Manage Elements" at bounding box center [389, 32] width 46 height 11
click at [431, 32] on icon "Close" at bounding box center [427, 31] width 9 height 7
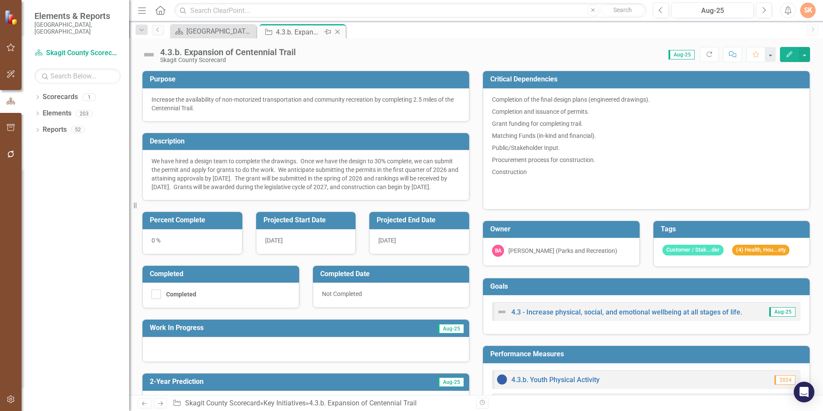
click at [289, 30] on div "4.3.b. Expansion of Centennial Trail" at bounding box center [299, 32] width 46 height 11
drag, startPoint x: 289, startPoint y: 30, endPoint x: 368, endPoint y: 53, distance: 81.9
click at [369, 53] on div "Score: 0.00 Aug-25 Completed Refresh Comment Favorite Edit" at bounding box center [555, 54] width 510 height 15
click at [336, 31] on icon "Close" at bounding box center [337, 31] width 9 height 7
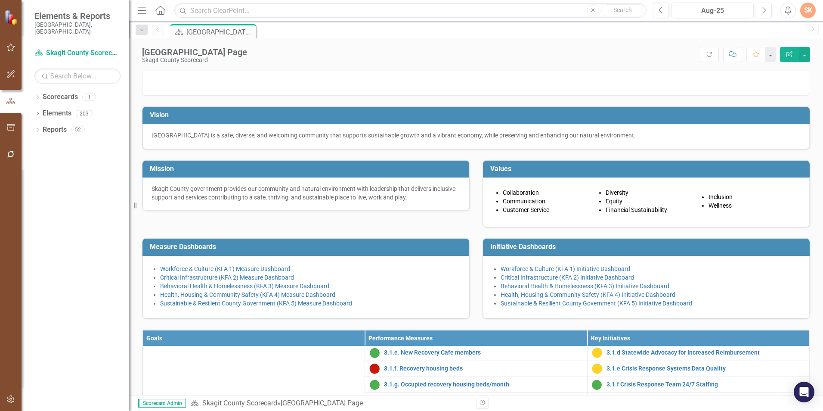
click at [370, 47] on div "Score: N/A Aug-25 Completed Refresh Comment Favorite Edit Report" at bounding box center [530, 54] width 559 height 15
click at [452, 40] on div "Skagit County Landing Page Skagit County Scorecard Score: N/A Aug-25 Completed …" at bounding box center [476, 51] width 694 height 26
